Goal: Information Seeking & Learning: Learn about a topic

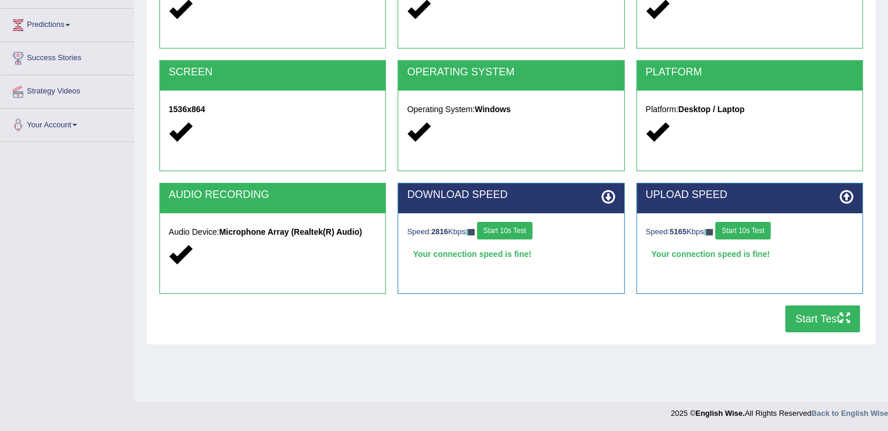
click at [785, 305] on button "Start Test" at bounding box center [822, 318] width 75 height 27
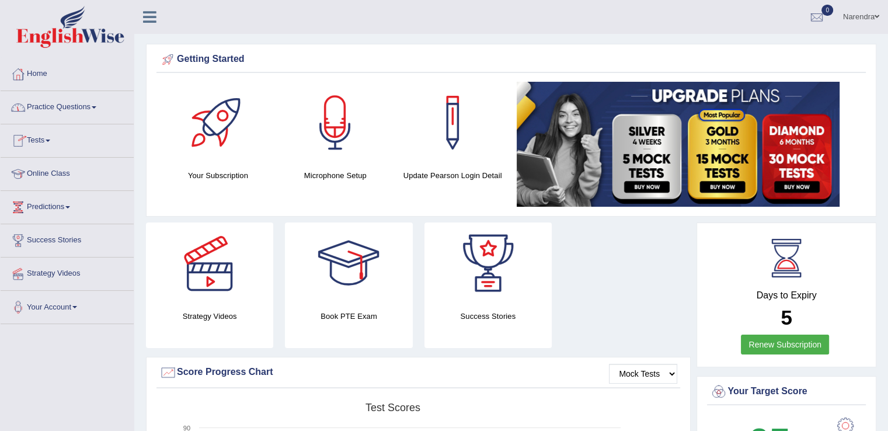
click at [86, 108] on link "Practice Questions" at bounding box center [67, 105] width 133 height 29
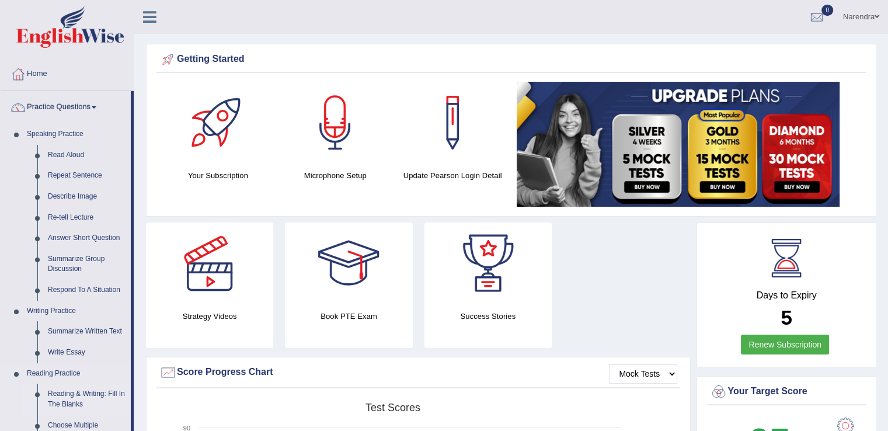
click at [108, 393] on link "Reading & Writing: Fill In The Blanks" at bounding box center [87, 398] width 88 height 31
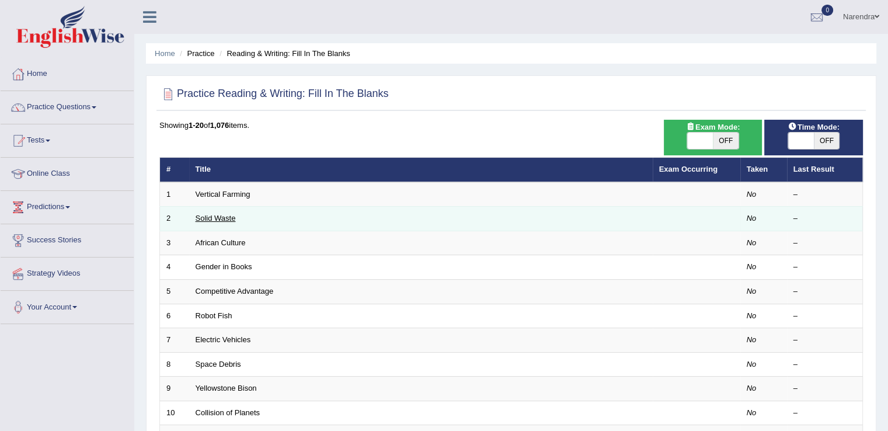
click at [198, 216] on link "Solid Waste" at bounding box center [215, 218] width 40 height 9
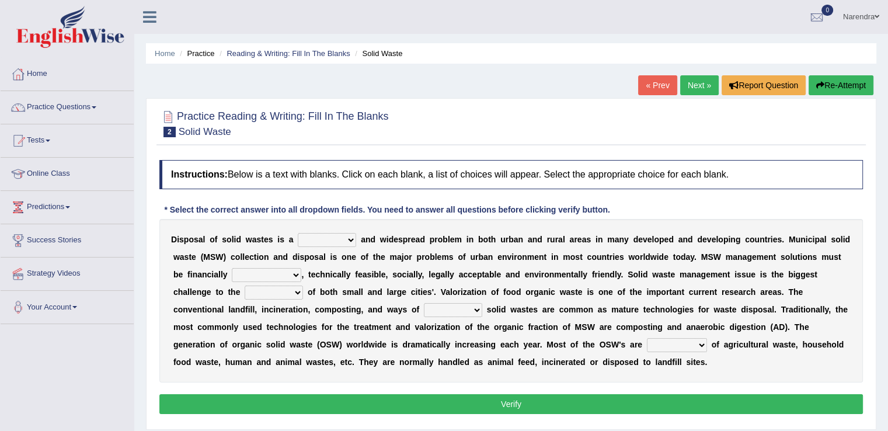
click at [301, 239] on select "slanting stinging stalling shafting" at bounding box center [327, 240] width 58 height 14
select select "shafting"
click at [298, 233] on select "slanting stinging stalling shafting" at bounding box center [327, 240] width 58 height 14
click at [260, 275] on select "unattainable sustainable objectionable treasonable" at bounding box center [266, 275] width 69 height 14
select select "sustainable"
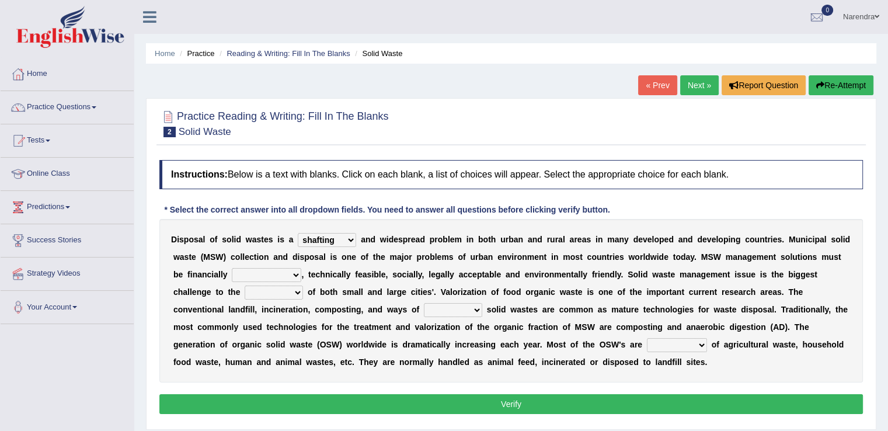
click at [232, 268] on select "unattainable sustainable objectionable treasonable" at bounding box center [266, 275] width 69 height 14
click at [279, 291] on select "plants culture authorities history" at bounding box center [274, 292] width 58 height 14
select select "culture"
click at [245, 285] on select "plants culture authorities history" at bounding box center [274, 292] width 58 height 14
click at [441, 309] on select "reserving preserving deserving handling" at bounding box center [453, 310] width 58 height 14
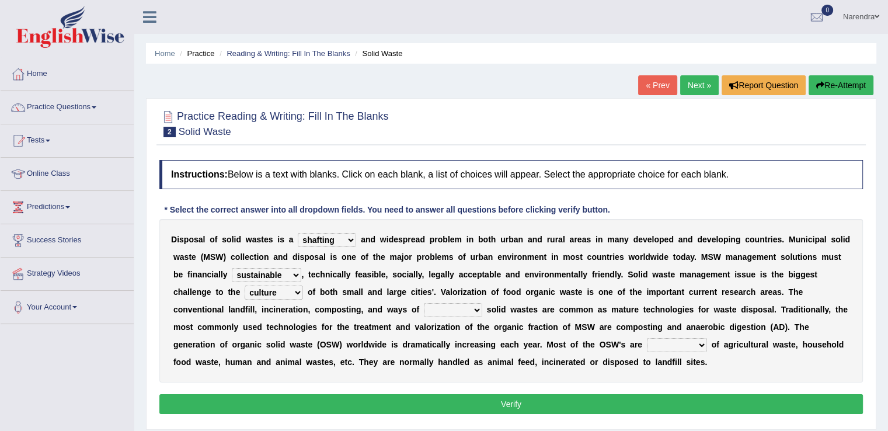
select select "preserving"
click at [424, 303] on select "reserving preserving deserving handling" at bounding box center [453, 310] width 58 height 14
click at [677, 340] on select "composed disposed composing disposing" at bounding box center [677, 345] width 60 height 14
select select "disposing"
click at [647, 338] on select "composed disposed composing disposing" at bounding box center [677, 345] width 60 height 14
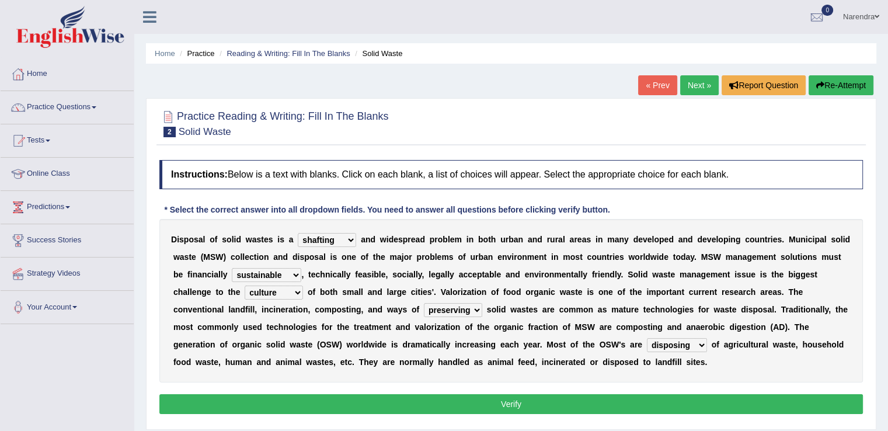
click at [619, 403] on button "Verify" at bounding box center [510, 404] width 703 height 20
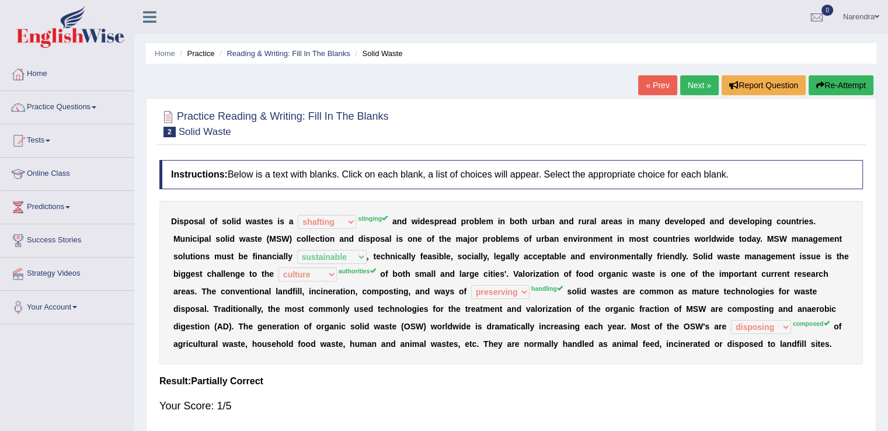
click at [518, 367] on div "Instructions: Below is a text with blanks. Click on each blank, a list of choic…" at bounding box center [510, 291] width 709 height 275
click at [690, 82] on link "Next »" at bounding box center [699, 85] width 39 height 20
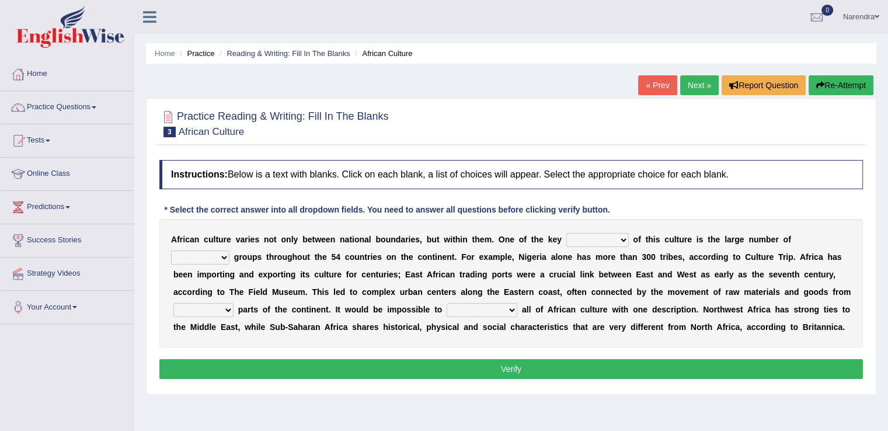
click at [597, 240] on select "conjectures features issues doubts" at bounding box center [597, 240] width 62 height 14
select select "features"
click at [566, 233] on select "conjectures features issues doubts" at bounding box center [597, 240] width 62 height 14
click at [205, 259] on select "ethic ethnic eugenic epic" at bounding box center [200, 257] width 58 height 14
click at [171, 250] on select "ethic ethnic eugenic epic" at bounding box center [200, 257] width 58 height 14
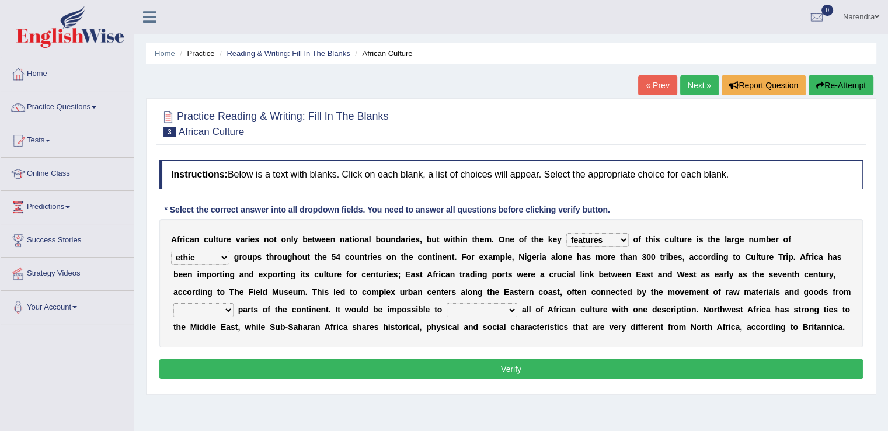
click at [226, 256] on select "ethic ethnic eugenic epic" at bounding box center [200, 257] width 58 height 14
select select "ethnic"
click at [171, 250] on select "ethic ethnic eugenic epic" at bounding box center [200, 257] width 58 height 14
click at [222, 309] on select "forelocked interlocked unlocked landlocked" at bounding box center [203, 310] width 60 height 14
select select "unlocked"
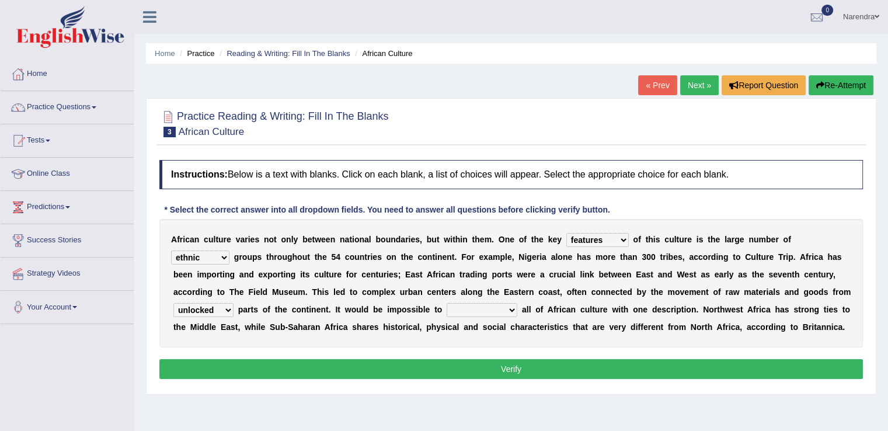
click at [173, 303] on select "forelocked interlocked unlocked landlocked" at bounding box center [203, 310] width 60 height 14
click at [218, 309] on select "forelocked interlocked unlocked landlocked" at bounding box center [203, 310] width 60 height 14
click at [481, 311] on select "characterize conceptualize symbolize synthesize" at bounding box center [481, 310] width 71 height 14
select select "conceptualize"
click at [446, 303] on select "characterize conceptualize symbolize synthesize" at bounding box center [481, 310] width 71 height 14
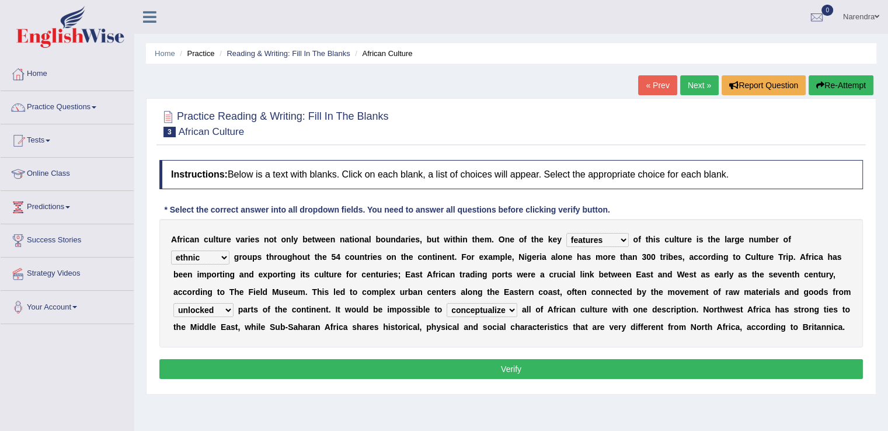
click at [454, 366] on button "Verify" at bounding box center [510, 369] width 703 height 20
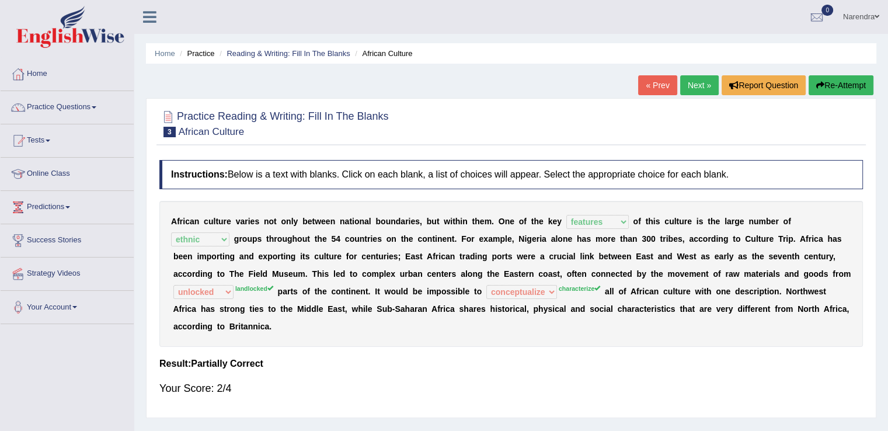
click at [690, 78] on link "Next »" at bounding box center [699, 85] width 39 height 20
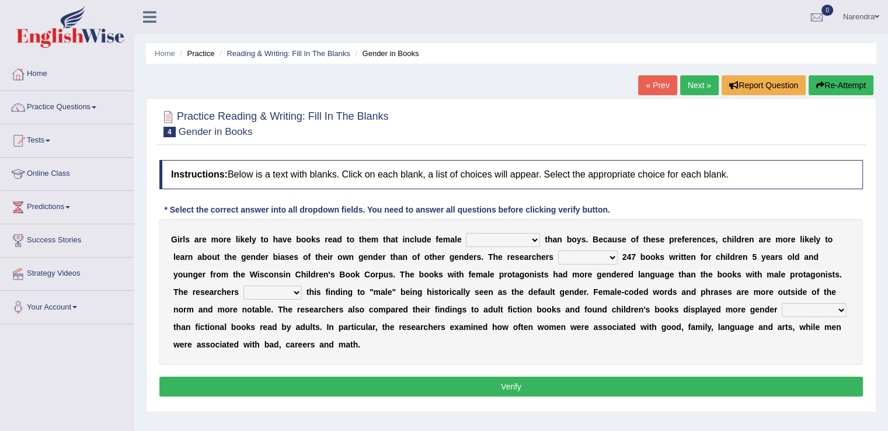
click at [532, 240] on select "protagonists cosmogonists agonists expressionists" at bounding box center [503, 240] width 74 height 14
